Goal: Task Accomplishment & Management: Manage account settings

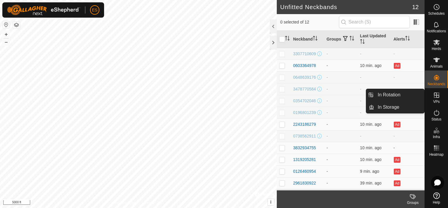
click at [435, 98] on icon at bounding box center [436, 95] width 7 height 7
click at [399, 97] on link "In Rotation" at bounding box center [399, 95] width 50 height 12
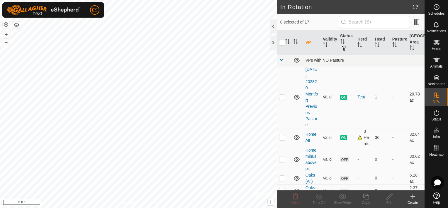
checkbox input "true"
click at [364, 200] on div "Copy" at bounding box center [365, 202] width 23 height 5
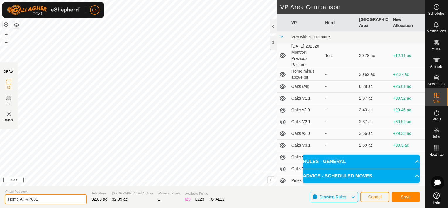
drag, startPoint x: 41, startPoint y: 199, endPoint x: 19, endPoint y: 201, distance: 22.4
click at [19, 201] on input "Home All-VP001" at bounding box center [46, 199] width 82 height 10
type input "Home summer all"
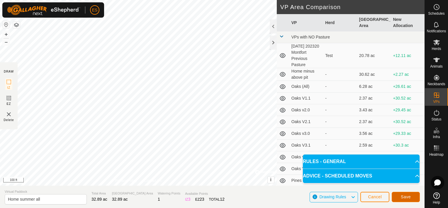
click at [406, 196] on span "Save" at bounding box center [406, 196] width 10 height 5
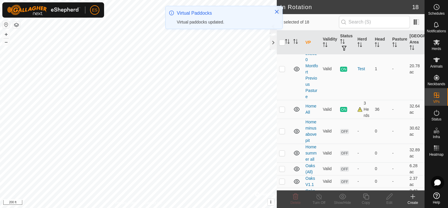
scroll to position [29, 0]
click at [435, 63] on es-animals-svg-icon at bounding box center [436, 59] width 11 height 9
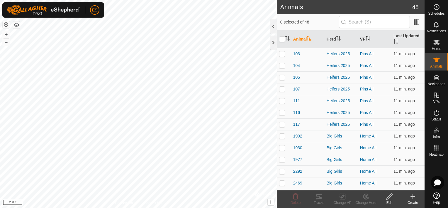
click at [366, 38] on icon "Activate to sort" at bounding box center [368, 38] width 5 height 5
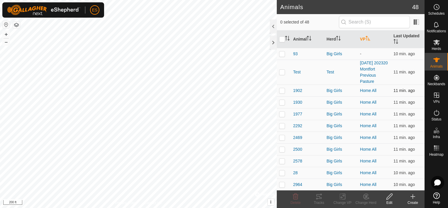
click at [280, 93] on p-checkbox at bounding box center [282, 90] width 6 height 5
checkbox input "true"
click at [285, 104] on p-checkbox at bounding box center [282, 102] width 6 height 5
checkbox input "true"
click at [283, 116] on p-checkbox at bounding box center [282, 113] width 6 height 5
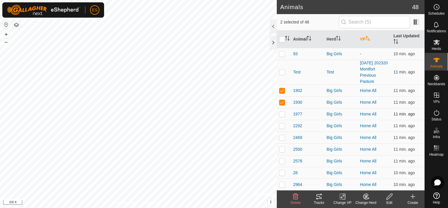
checkbox input "true"
click at [282, 128] on p-checkbox at bounding box center [282, 125] width 6 height 5
checkbox input "true"
click at [282, 140] on p-checkbox at bounding box center [282, 137] width 6 height 5
checkbox input "true"
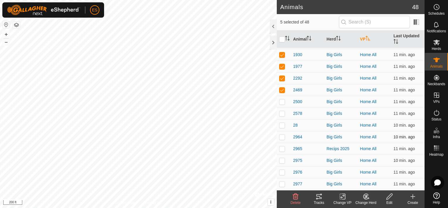
scroll to position [51, 0]
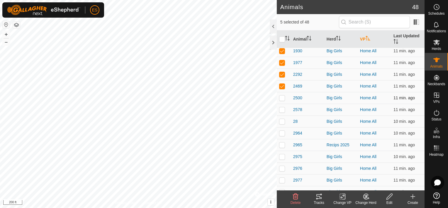
click at [283, 100] on p-checkbox at bounding box center [282, 97] width 6 height 5
checkbox input "true"
click at [283, 112] on p-checkbox at bounding box center [282, 109] width 6 height 5
checkbox input "true"
click at [283, 123] on td at bounding box center [284, 121] width 14 height 12
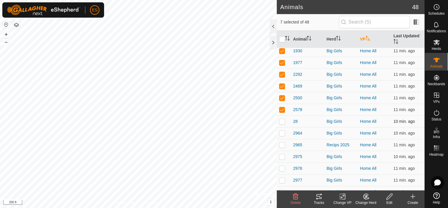
checkbox input "true"
click at [282, 135] on p-checkbox at bounding box center [282, 133] width 6 height 5
checkbox input "true"
click at [282, 147] on p-checkbox at bounding box center [282, 144] width 6 height 5
checkbox input "true"
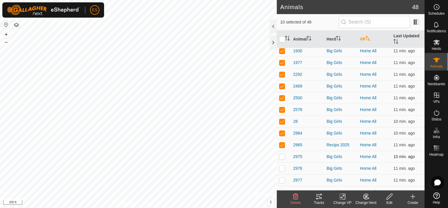
click at [280, 159] on p-checkbox at bounding box center [282, 156] width 6 height 5
checkbox input "true"
click at [283, 170] on p-checkbox at bounding box center [282, 168] width 6 height 5
checkbox input "true"
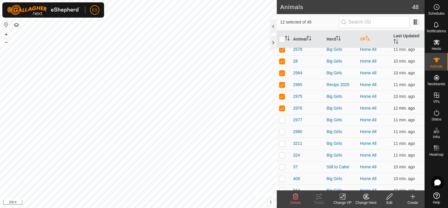
scroll to position [117, 0]
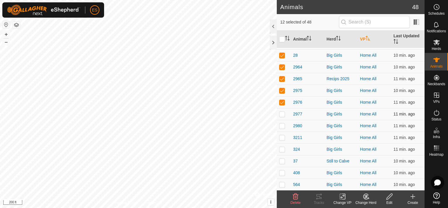
click at [282, 116] on p-checkbox at bounding box center [282, 113] width 6 height 5
checkbox input "true"
click at [283, 128] on p-checkbox at bounding box center [282, 125] width 6 height 5
checkbox input "true"
click at [283, 140] on p-checkbox at bounding box center [282, 137] width 6 height 5
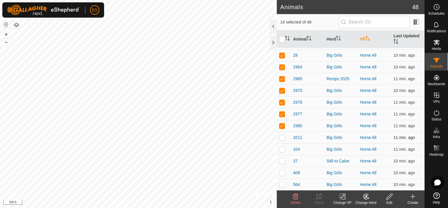
checkbox input "true"
click at [280, 151] on p-checkbox at bounding box center [282, 149] width 6 height 5
checkbox input "true"
click at [283, 163] on p-checkbox at bounding box center [282, 160] width 6 height 5
checkbox input "true"
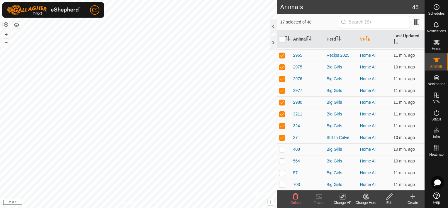
scroll to position [154, 0]
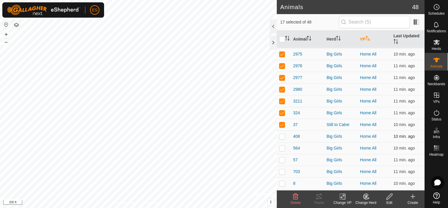
click at [282, 139] on td at bounding box center [284, 136] width 14 height 12
checkbox input "true"
click at [283, 150] on p-checkbox at bounding box center [282, 147] width 6 height 5
checkbox input "true"
click at [283, 162] on p-checkbox at bounding box center [282, 159] width 6 height 5
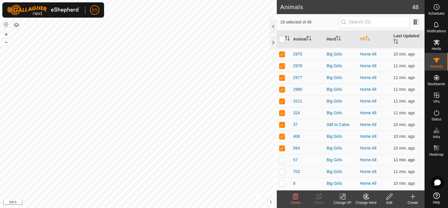
checkbox input "true"
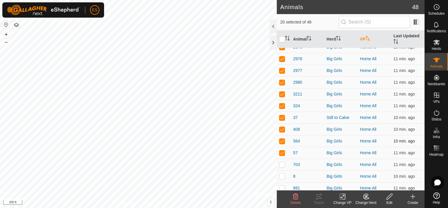
scroll to position [205, 0]
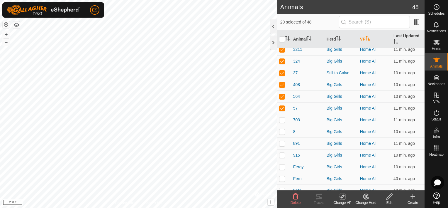
click at [283, 122] on p-checkbox at bounding box center [282, 119] width 6 height 5
checkbox input "true"
click at [282, 134] on p-checkbox at bounding box center [282, 131] width 6 height 5
checkbox input "true"
click at [282, 145] on p-checkbox at bounding box center [282, 143] width 6 height 5
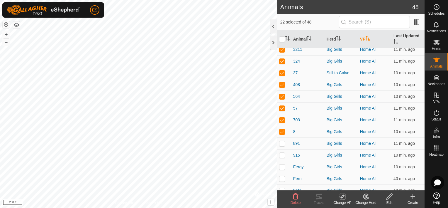
checkbox input "true"
click at [282, 157] on p-checkbox at bounding box center [282, 155] width 6 height 5
checkbox input "true"
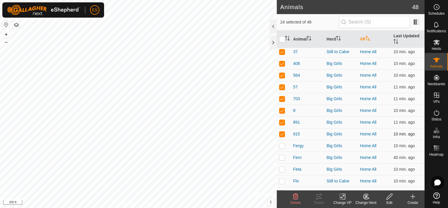
scroll to position [235, 0]
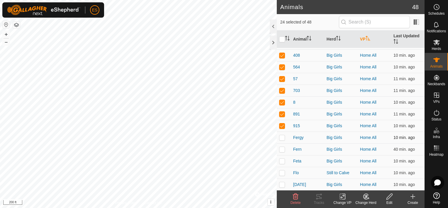
click at [281, 140] on p-checkbox at bounding box center [282, 137] width 6 height 5
checkbox input "true"
click at [283, 151] on p-checkbox at bounding box center [282, 149] width 6 height 5
checkbox input "true"
click at [282, 163] on p-checkbox at bounding box center [282, 160] width 6 height 5
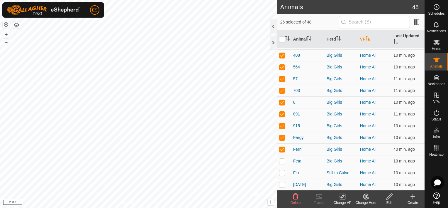
checkbox input "true"
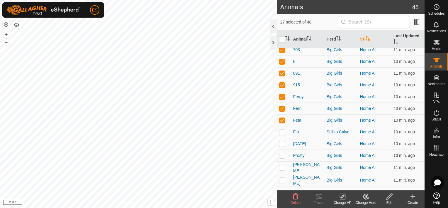
scroll to position [279, 0]
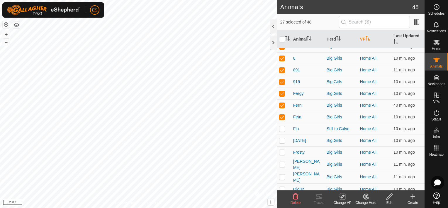
click at [282, 131] on p-checkbox at bounding box center [282, 128] width 6 height 5
checkbox input "true"
click at [282, 143] on p-checkbox at bounding box center [282, 140] width 6 height 5
checkbox input "true"
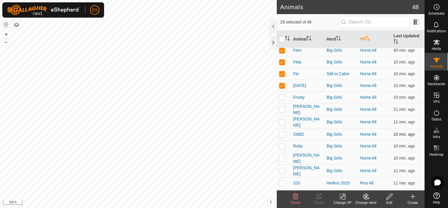
scroll to position [337, 0]
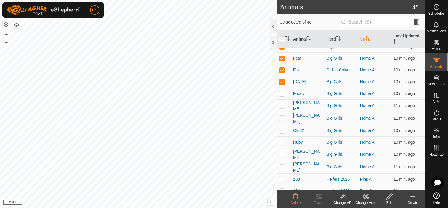
click at [282, 96] on p-checkbox at bounding box center [282, 93] width 6 height 5
checkbox input "true"
click at [282, 108] on td at bounding box center [284, 105] width 14 height 13
checkbox input "true"
click at [285, 120] on p-checkbox at bounding box center [282, 118] width 6 height 5
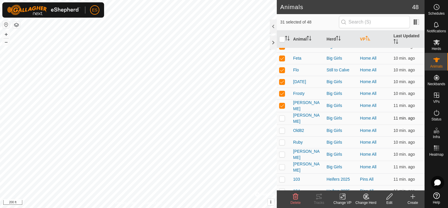
checkbox input "true"
click at [283, 132] on p-checkbox at bounding box center [282, 130] width 6 height 5
checkbox input "true"
click at [284, 143] on p-checkbox at bounding box center [282, 142] width 6 height 5
checkbox input "true"
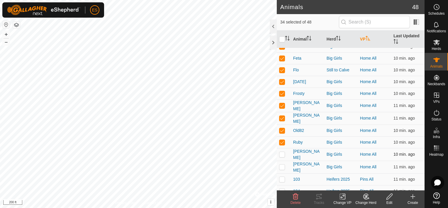
click at [282, 156] on p-checkbox at bounding box center [282, 154] width 6 height 5
checkbox input "true"
click at [282, 169] on p-checkbox at bounding box center [282, 166] width 6 height 5
checkbox input "true"
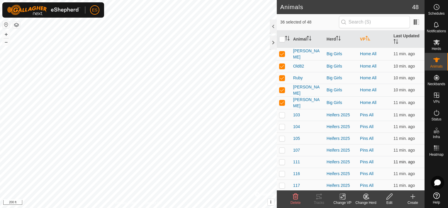
scroll to position [403, 0]
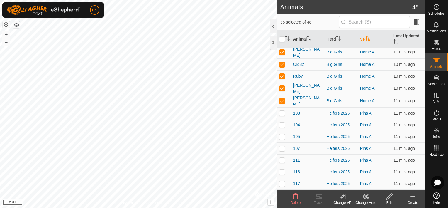
click at [344, 198] on icon at bounding box center [342, 196] width 7 height 7
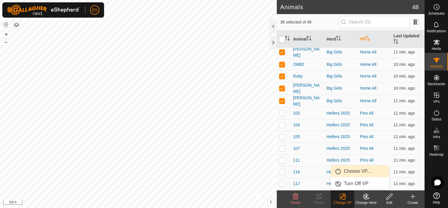
click at [351, 172] on link "Choose VP..." at bounding box center [360, 171] width 58 height 12
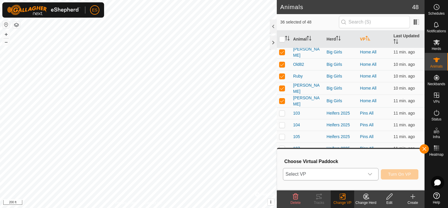
click at [372, 172] on icon "dropdown trigger" at bounding box center [370, 174] width 5 height 5
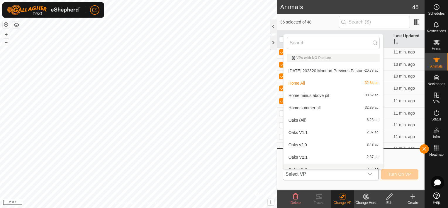
scroll to position [6, 0]
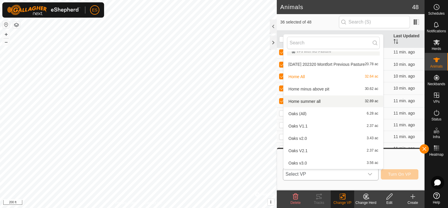
click at [329, 102] on li "Home summer all 32.89 ac" at bounding box center [334, 101] width 100 height 12
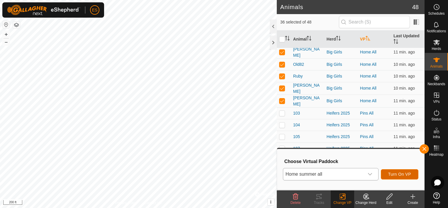
click at [398, 172] on span "Turn On VP" at bounding box center [399, 174] width 23 height 5
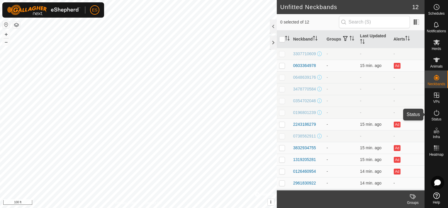
click at [436, 116] on icon at bounding box center [436, 112] width 7 height 7
